Goal: Task Accomplishment & Management: Complete application form

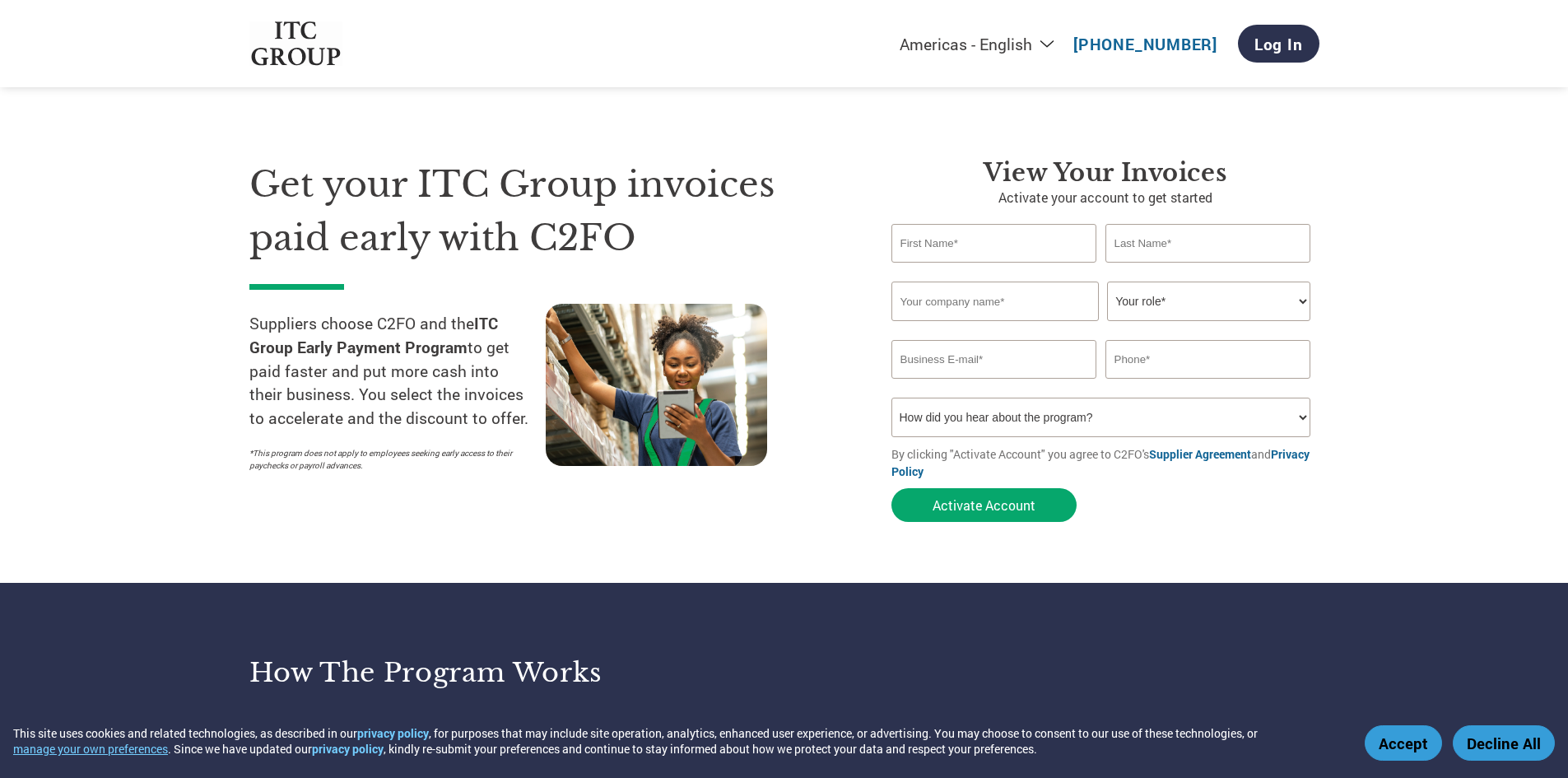
click at [1280, 305] on select "Your role* CFO Controller Credit Manager Finance Director Treasurer CEO Preside…" at bounding box center [1209, 302] width 203 height 40
click at [1156, 421] on select "How did you hear about the program? Received a letter Email Social Media Online…" at bounding box center [1101, 418] width 420 height 40
select select "Email"
click at [891, 398] on select "How did you hear about the program? Received a letter Email Social Media Online…" at bounding box center [1101, 418] width 420 height 40
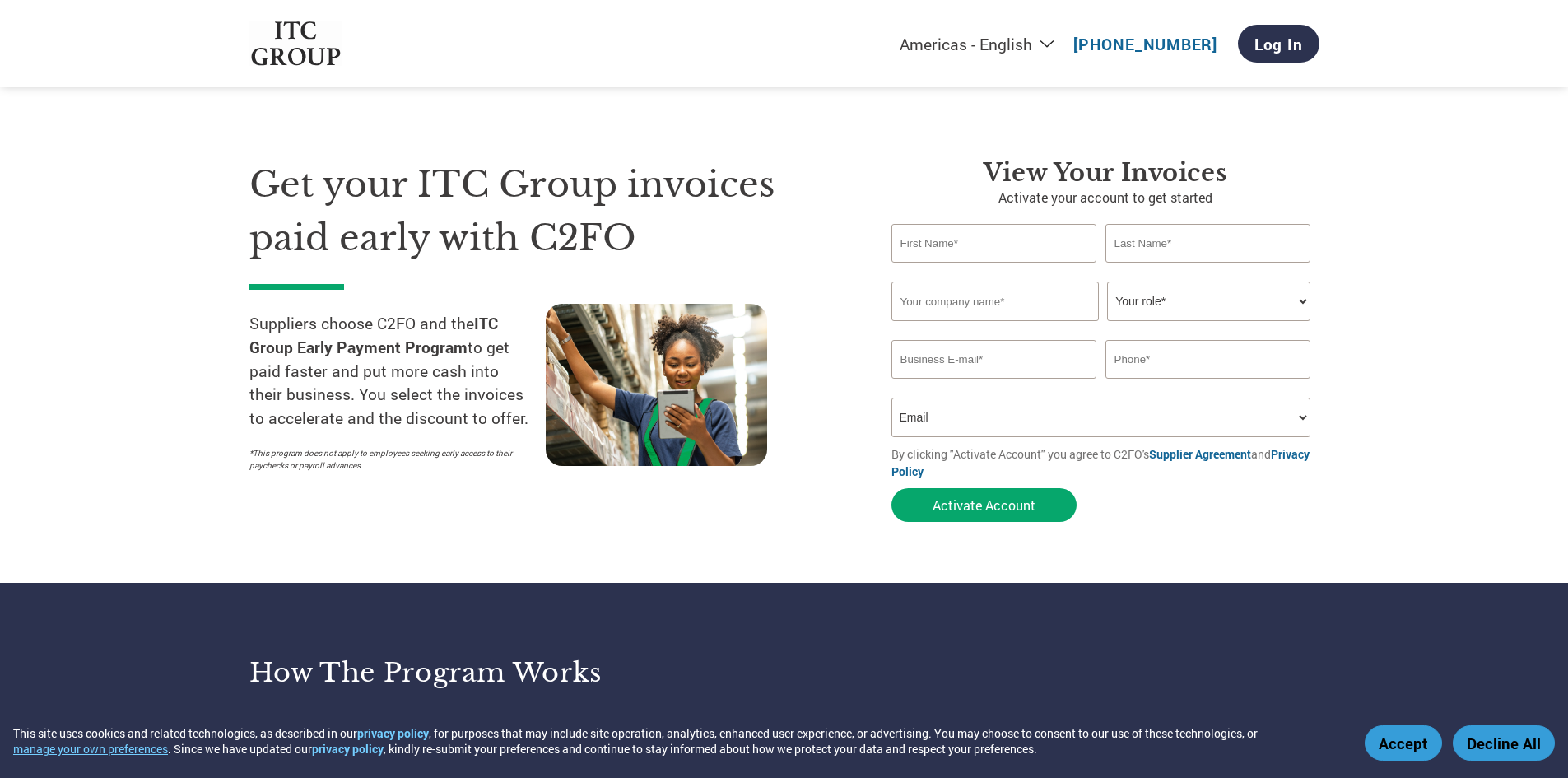
click at [1034, 247] on input "text" at bounding box center [994, 243] width 206 height 39
type input "r"
type input "[PERSON_NAME]"
type input "u"
type input "Upadhyay"
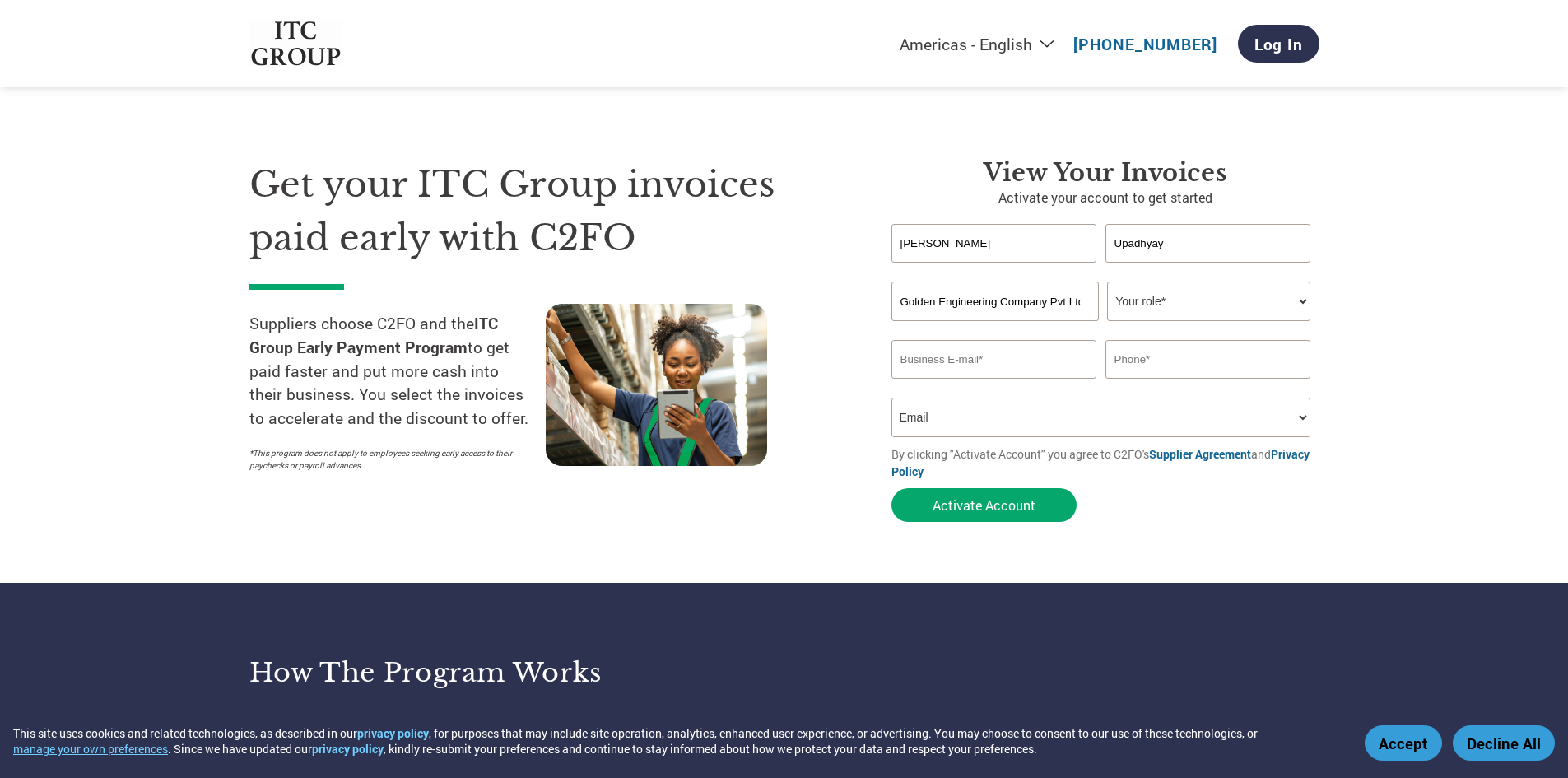
scroll to position [0, 3]
type input "Golden Engineering Company Pvt Ltd"
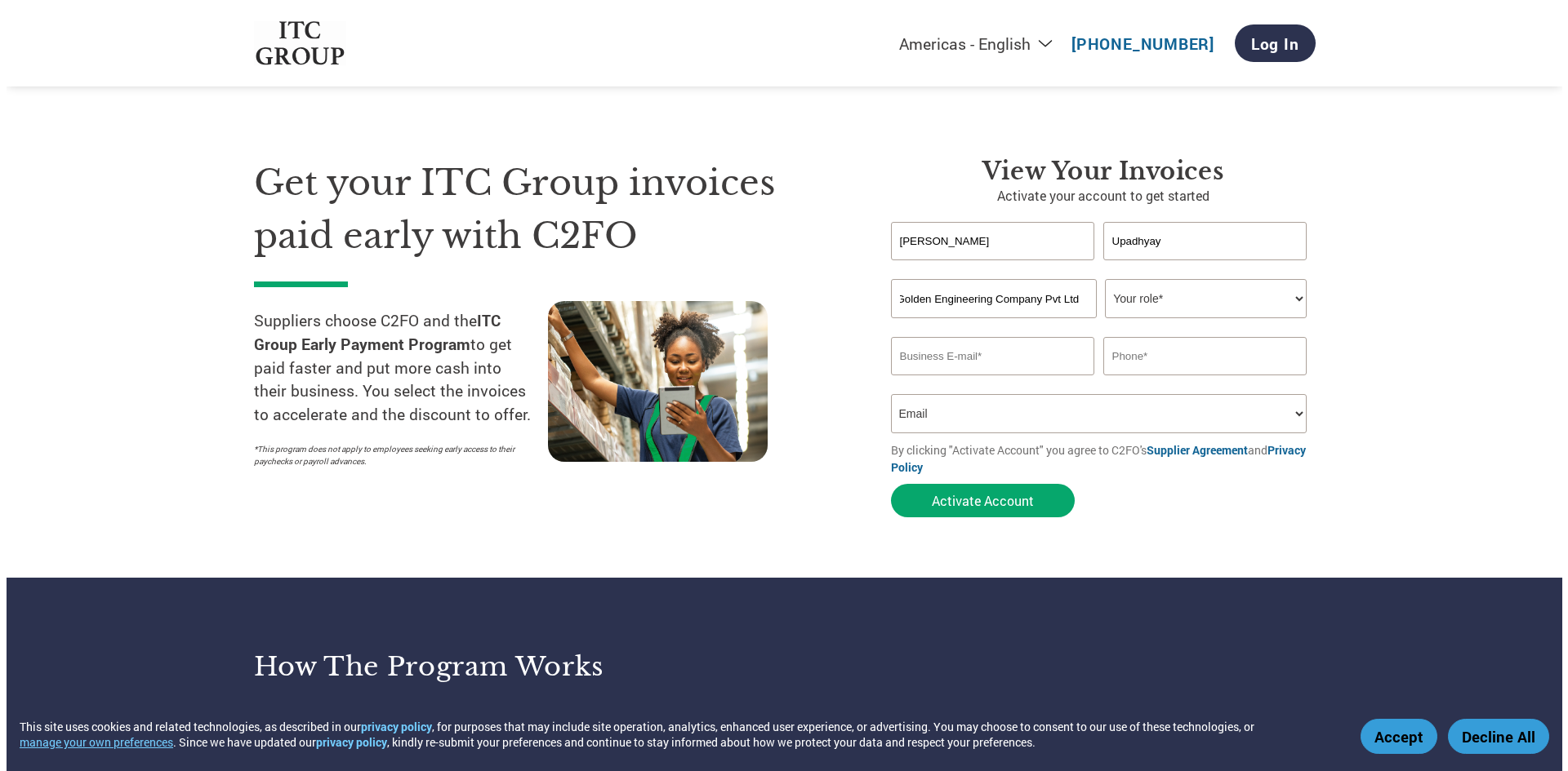
scroll to position [0, 0]
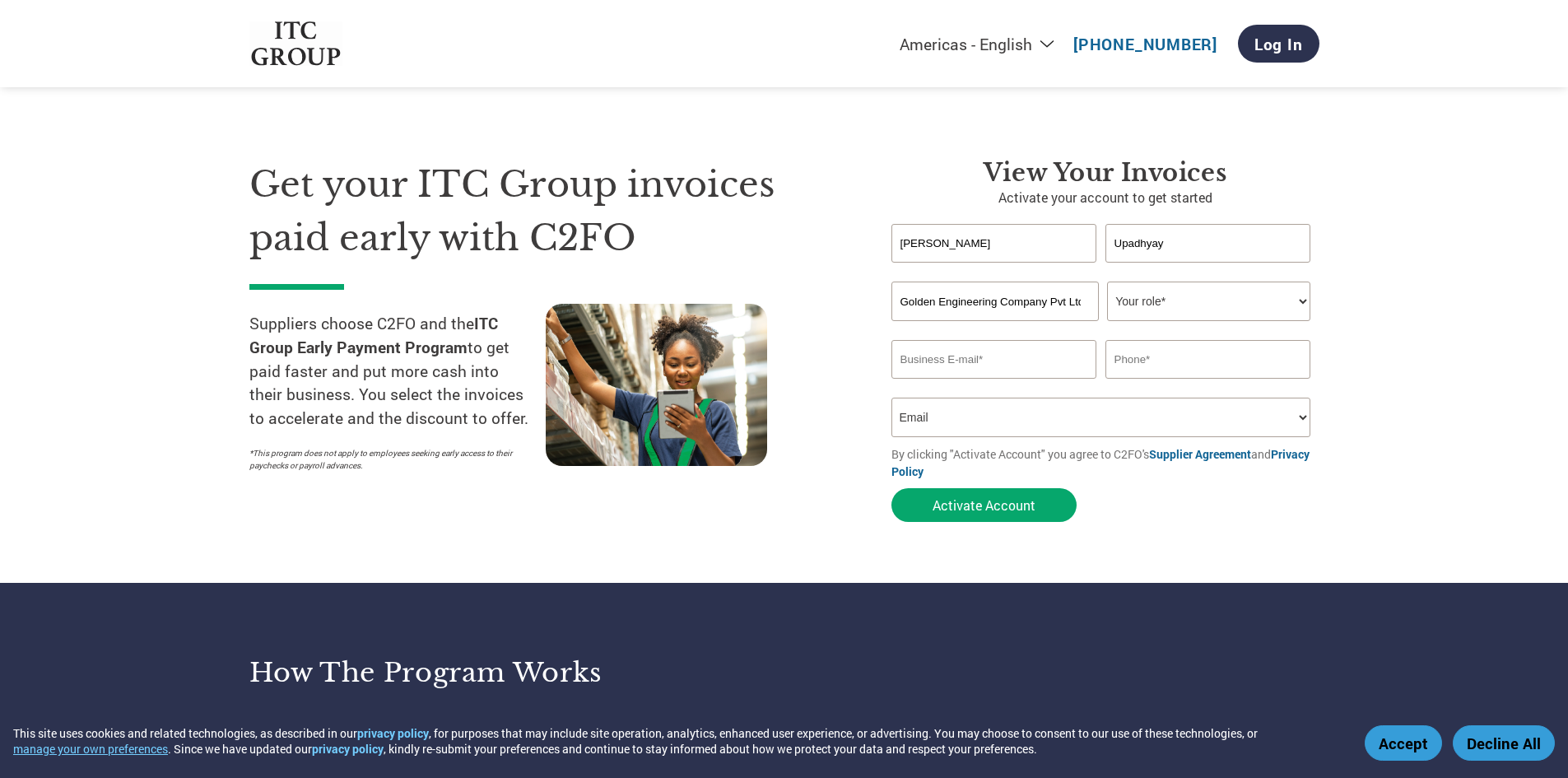
select select "ACCOUNTING"
type input "[EMAIL_ADDRESS][DOMAIN_NAME]"
type input "9227772288"
click at [1321, 507] on section "Get your ITC Group invoices paid early with C2FO Suppliers choose C2FO and the …" at bounding box center [784, 324] width 1568 height 517
click at [982, 510] on button "Activate Account" at bounding box center [983, 505] width 185 height 34
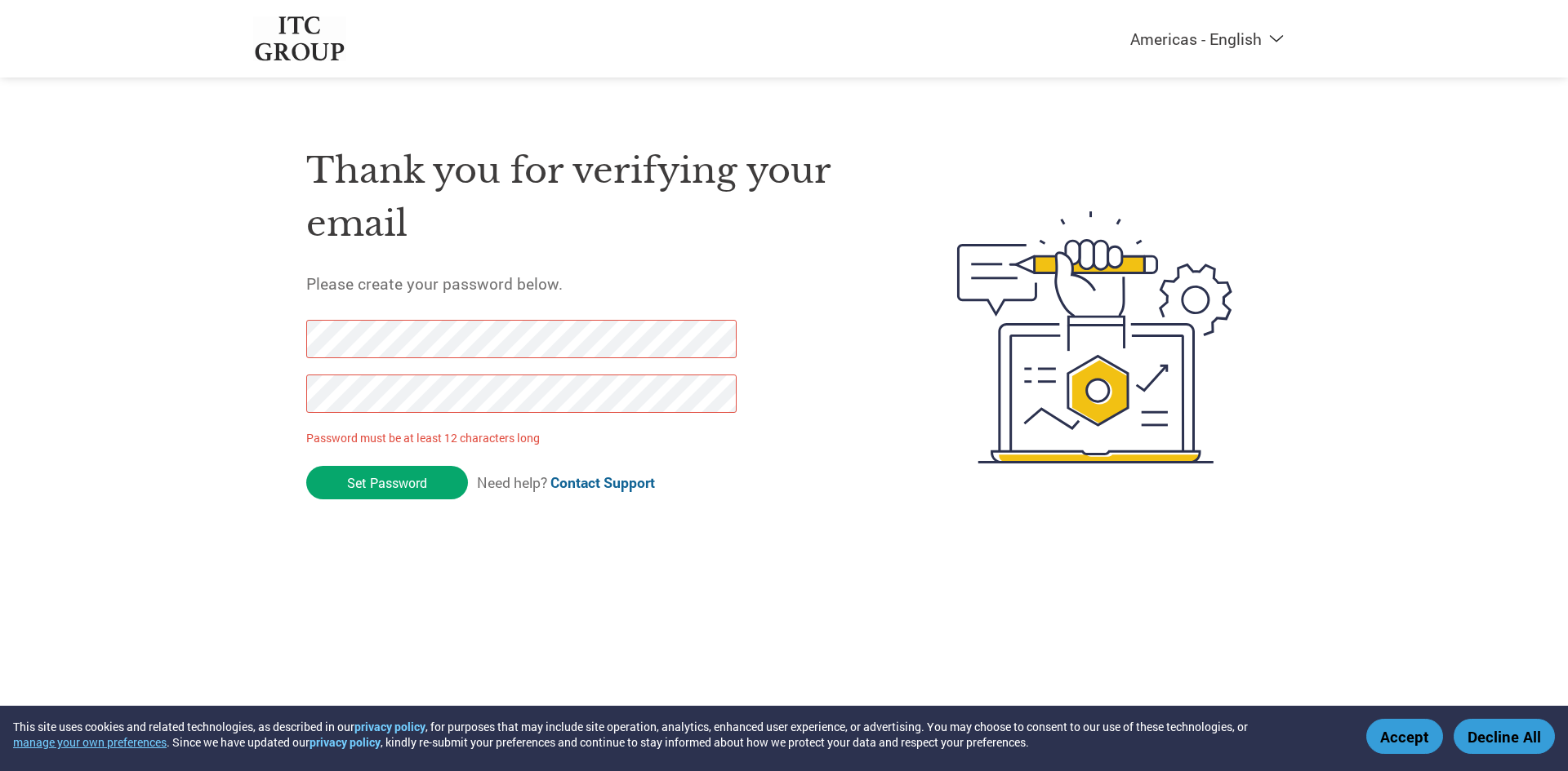
drag, startPoint x: 379, startPoint y: 479, endPoint x: 290, endPoint y: 342, distance: 163.4
click at [290, 342] on div "Thank you for verifying your email Please create your password below. Password …" at bounding box center [783, 337] width 1062 height 433
click at [390, 480] on input "Set Password" at bounding box center [387, 482] width 161 height 33
